Goal: Check status: Check status

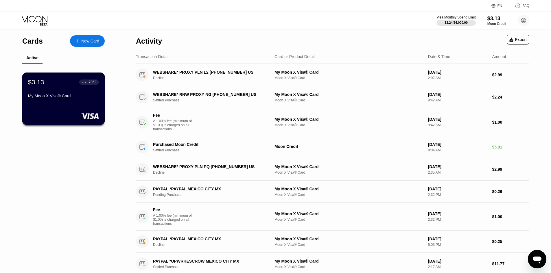
click at [76, 90] on div "$3.13 ● ● ● ● 7362 My Moon X Visa® Card" at bounding box center [63, 89] width 71 height 22
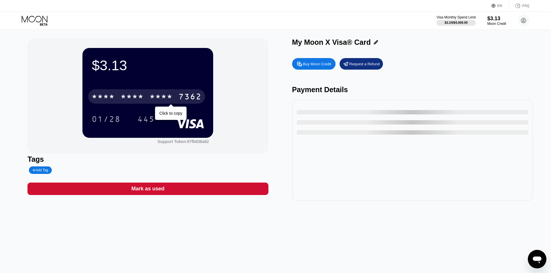
click at [166, 104] on div "* * * * * * * * * * * * 7362" at bounding box center [146, 96] width 117 height 14
click at [170, 102] on div "2155" at bounding box center [161, 97] width 23 height 9
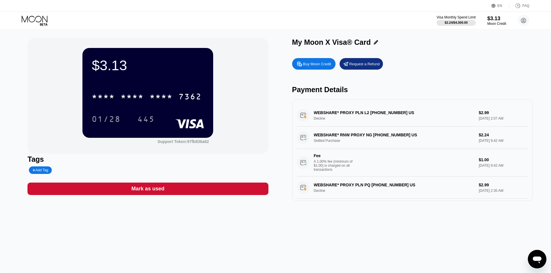
drag, startPoint x: 125, startPoint y: 116, endPoint x: 114, endPoint y: 119, distance: 11.6
click at [125, 117] on div "01/28" at bounding box center [111, 119] width 38 height 14
click at [106, 119] on div "01/28" at bounding box center [106, 119] width 29 height 9
click at [135, 119] on div "445" at bounding box center [146, 119] width 26 height 14
